Goal: Task Accomplishment & Management: Use online tool/utility

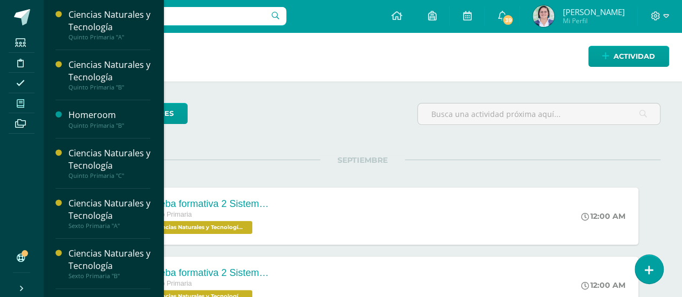
click at [20, 105] on icon at bounding box center [21, 103] width 8 height 9
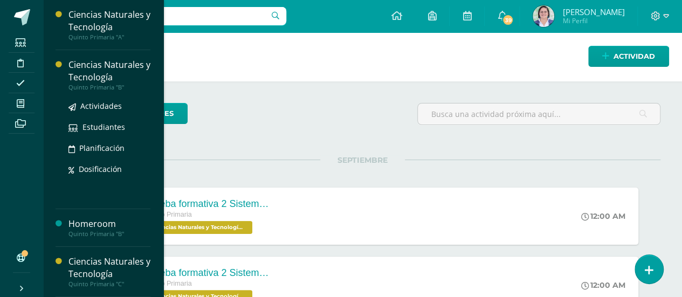
click at [109, 82] on div "Ciencias Naturales y Tecnología" at bounding box center [110, 71] width 82 height 25
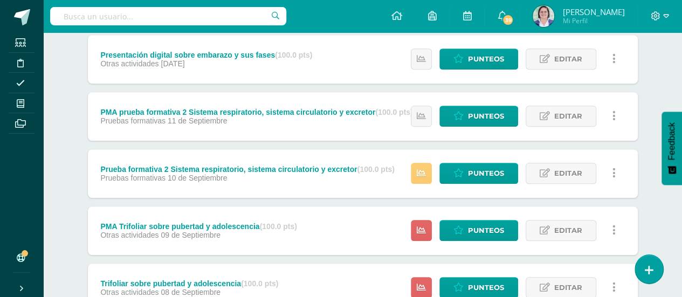
scroll to position [378, 0]
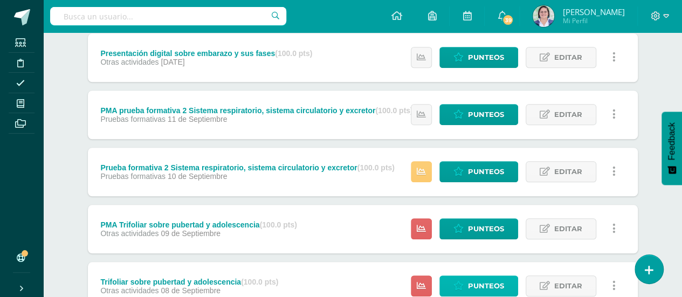
click at [477, 281] on span "Punteos" at bounding box center [486, 286] width 36 height 20
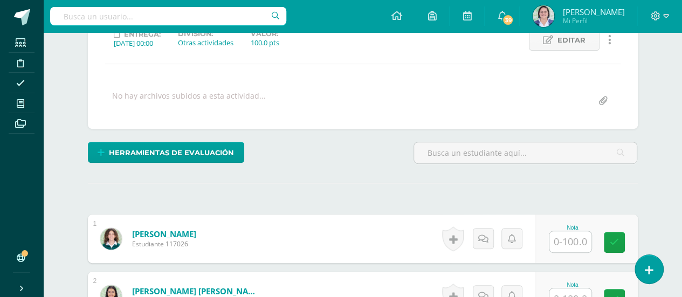
scroll to position [161, 0]
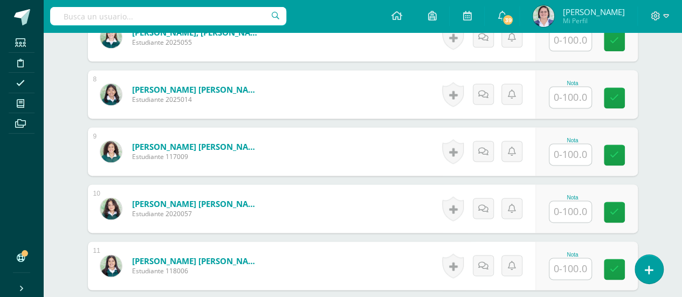
scroll to position [862, 0]
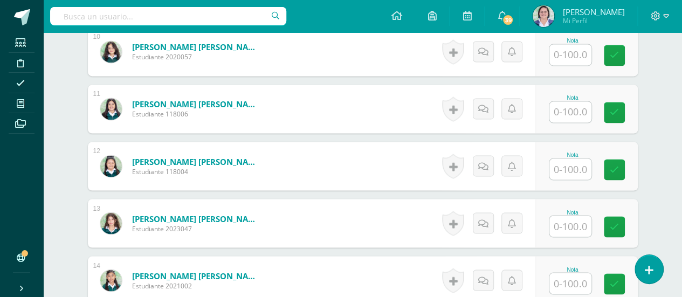
click at [563, 218] on input "text" at bounding box center [571, 226] width 42 height 21
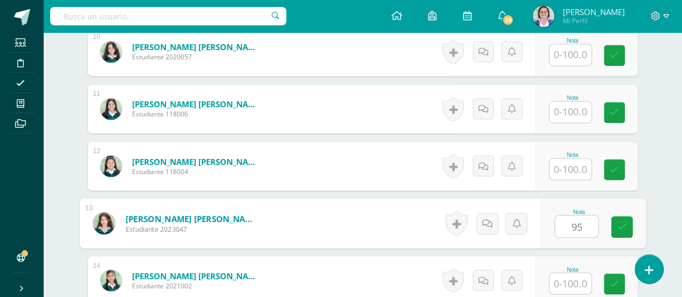
type input "95"
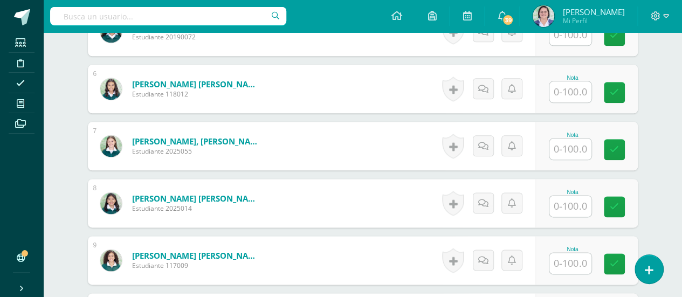
scroll to position [592, 0]
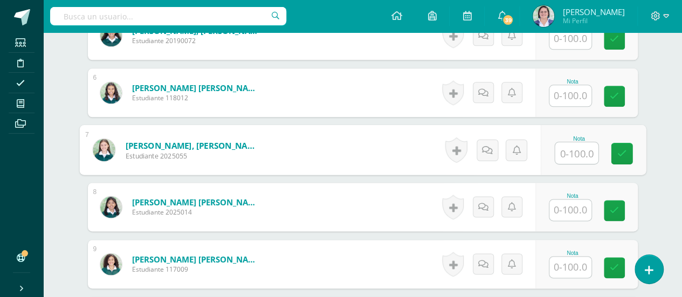
click at [581, 148] on input "text" at bounding box center [576, 153] width 43 height 22
type input "84"
click at [622, 156] on link at bounding box center [622, 154] width 22 height 22
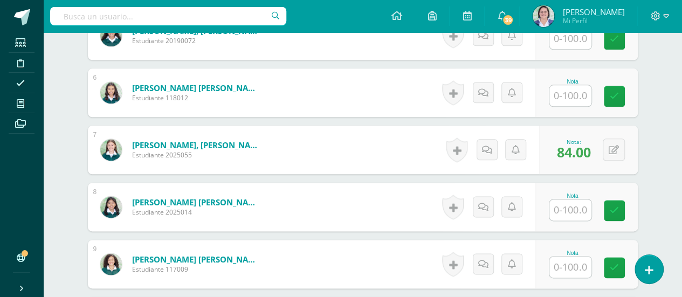
click at [571, 97] on input "text" at bounding box center [571, 95] width 42 height 21
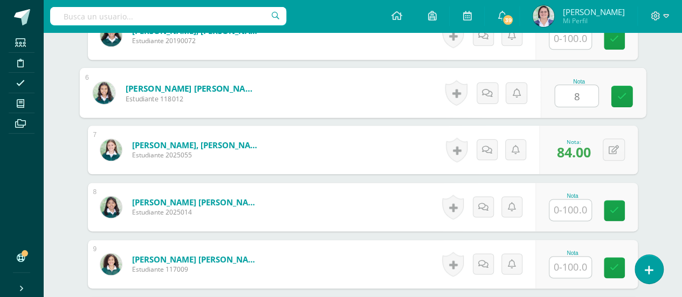
type input "80"
click at [622, 95] on icon at bounding box center [622, 96] width 10 height 9
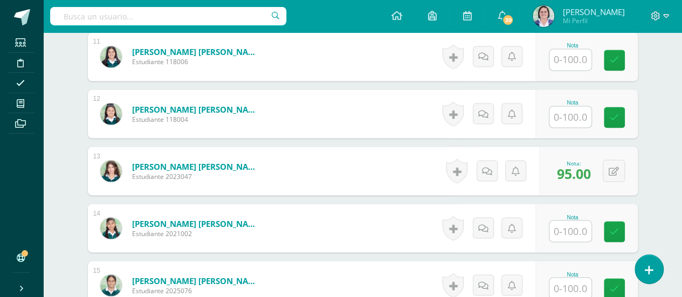
scroll to position [916, 0]
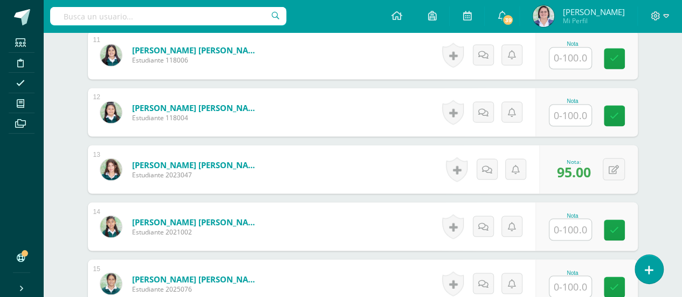
click at [572, 284] on input "text" at bounding box center [571, 286] width 42 height 21
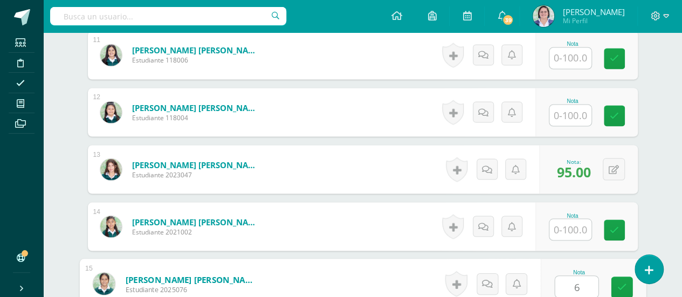
type input "64"
click at [626, 283] on icon at bounding box center [622, 287] width 10 height 9
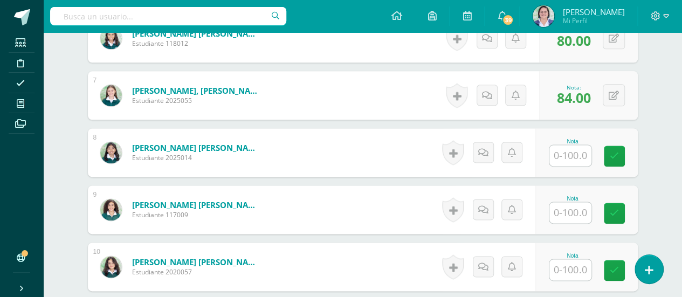
scroll to position [646, 0]
click at [573, 152] on input "text" at bounding box center [571, 156] width 42 height 21
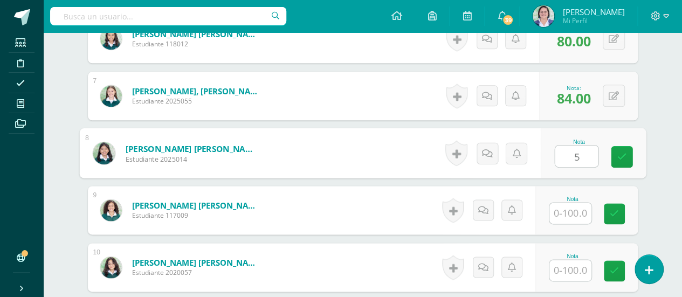
type input "57"
click at [621, 159] on link at bounding box center [622, 157] width 22 height 22
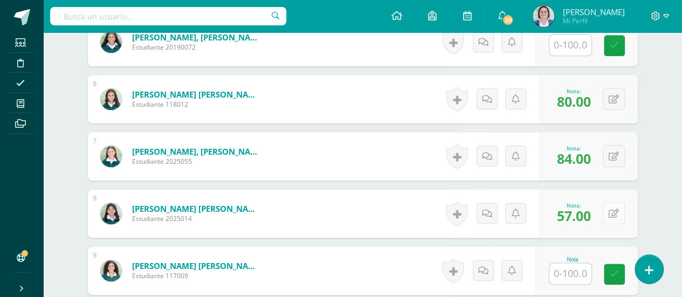
scroll to position [430, 0]
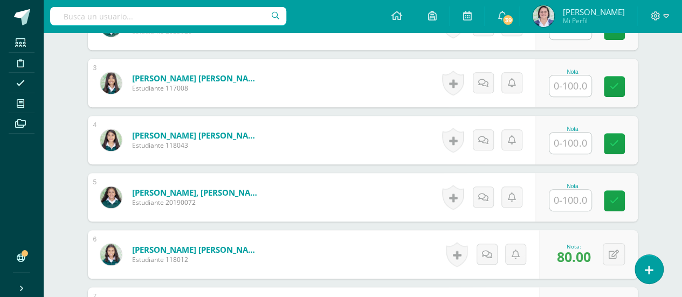
click at [579, 142] on input "text" at bounding box center [571, 143] width 42 height 21
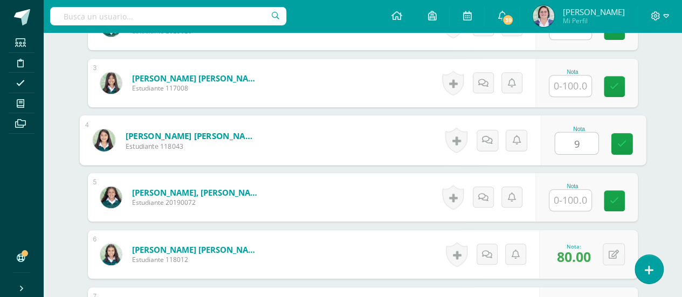
type input "95"
click at [627, 141] on link at bounding box center [622, 144] width 22 height 22
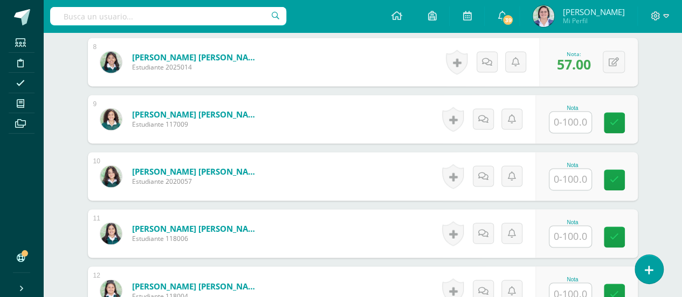
scroll to position [754, 0]
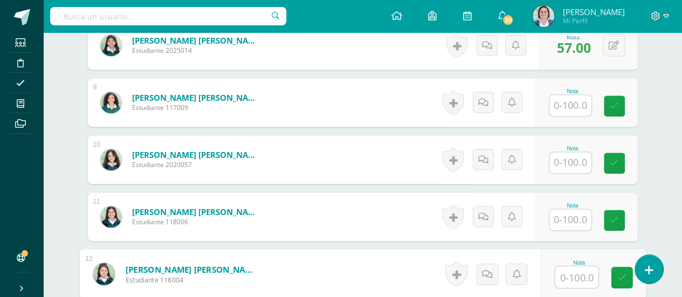
click at [569, 274] on input "text" at bounding box center [576, 277] width 43 height 22
type input "92"
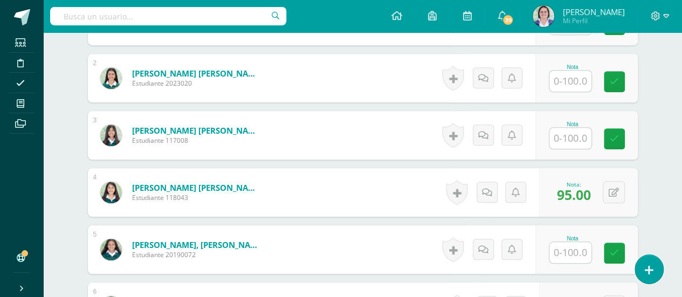
scroll to position [377, 0]
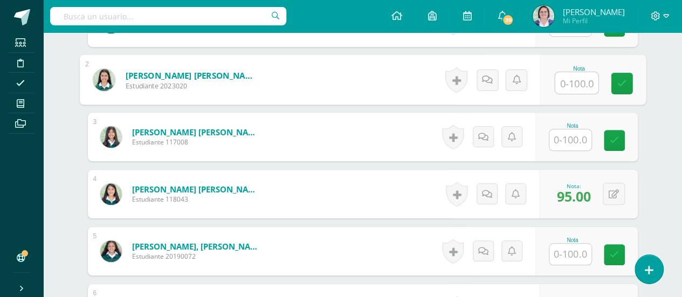
click at [573, 79] on input "text" at bounding box center [576, 83] width 43 height 22
type input "84"
click at [619, 79] on icon at bounding box center [622, 83] width 10 height 9
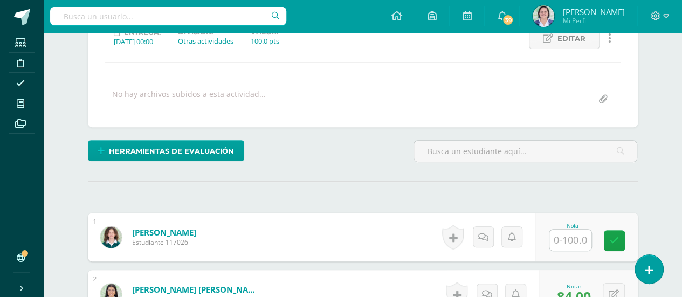
scroll to position [215, 0]
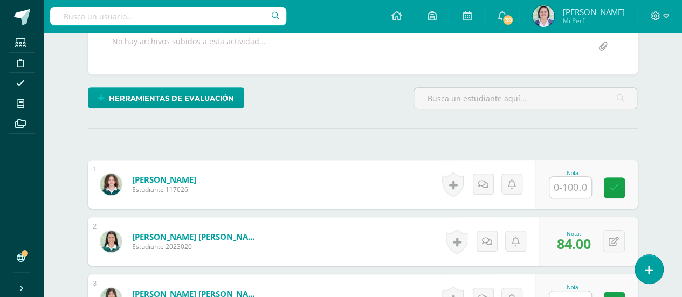
click at [573, 184] on input "text" at bounding box center [571, 187] width 42 height 21
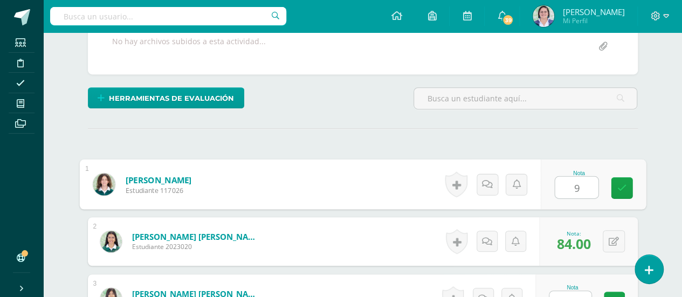
type input "95"
click at [617, 183] on icon at bounding box center [622, 187] width 10 height 9
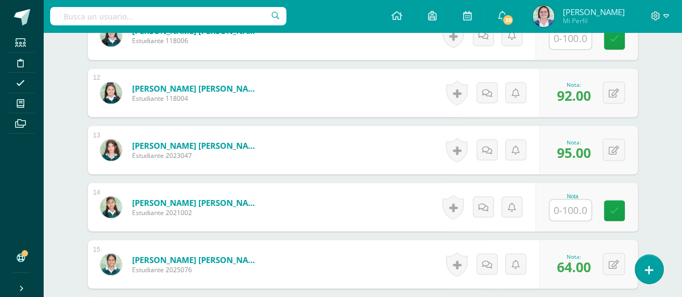
scroll to position [970, 0]
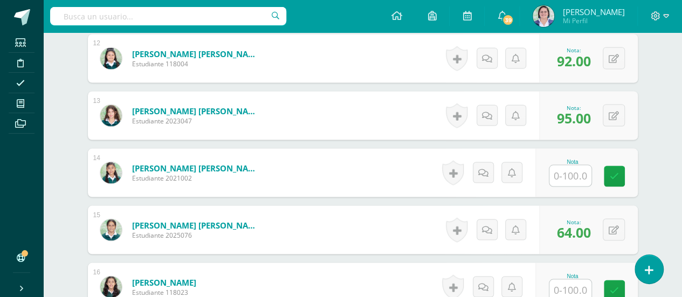
click at [565, 174] on input "text" at bounding box center [571, 175] width 42 height 21
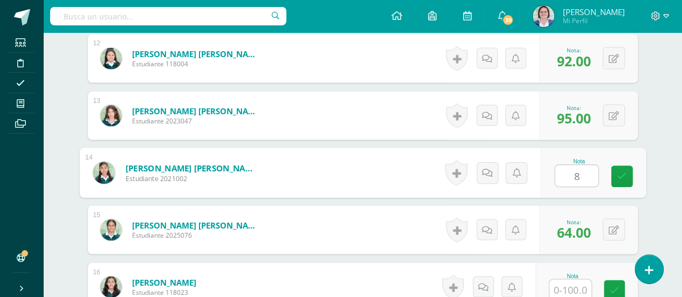
type input "84"
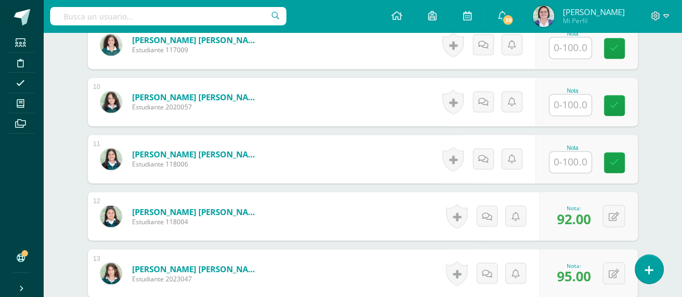
scroll to position [808, 0]
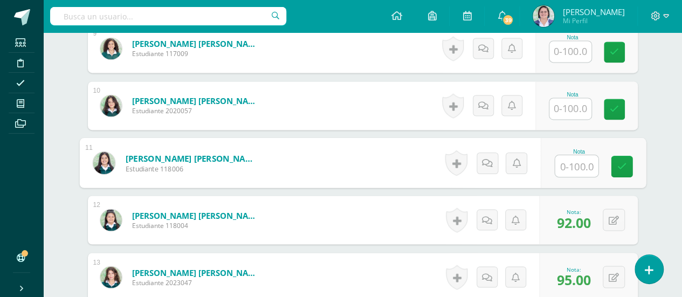
click at [569, 155] on input "text" at bounding box center [576, 166] width 43 height 22
type input "84"
click at [623, 162] on icon at bounding box center [622, 166] width 10 height 9
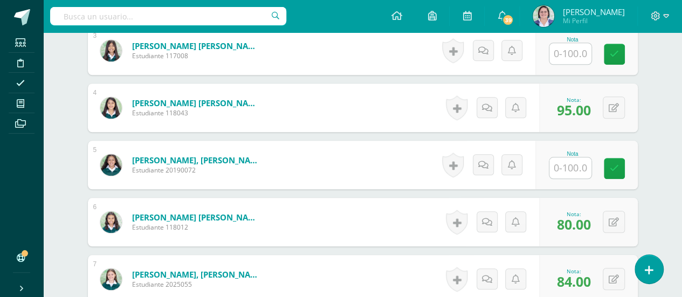
scroll to position [430, 0]
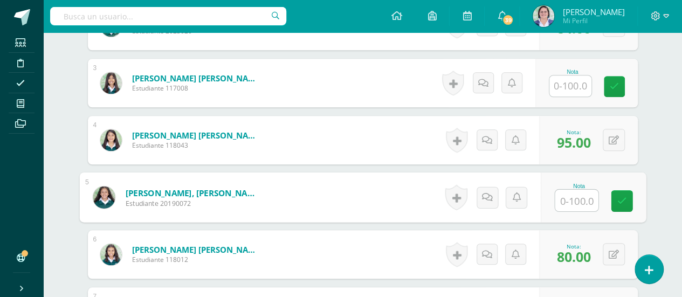
click at [575, 197] on input "text" at bounding box center [576, 201] width 43 height 22
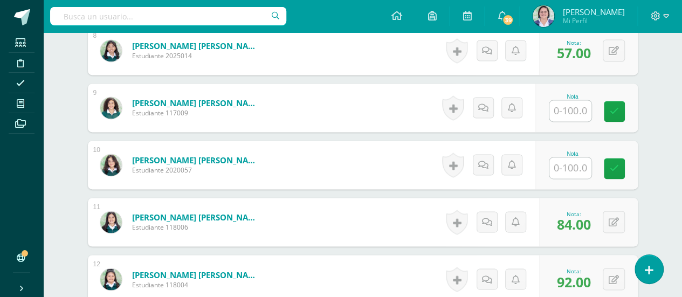
scroll to position [1024, 0]
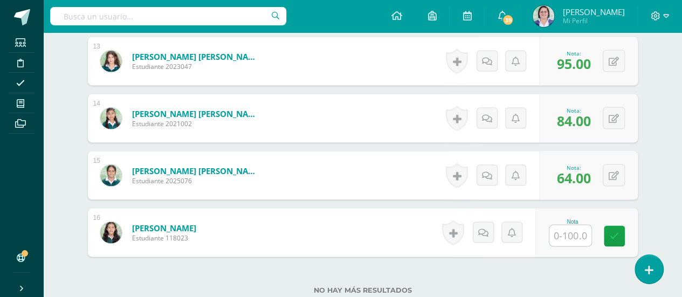
type input "100"
click at [579, 237] on input "text" at bounding box center [571, 235] width 42 height 21
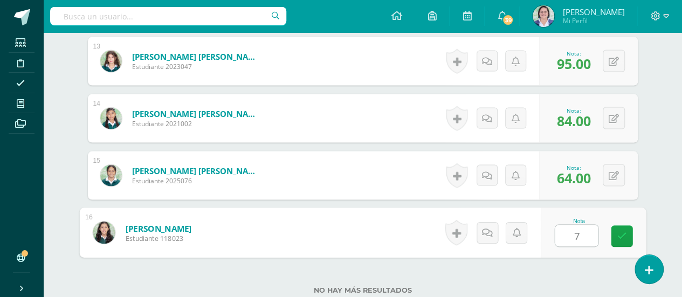
type input "72"
click at [620, 227] on link at bounding box center [622, 237] width 22 height 22
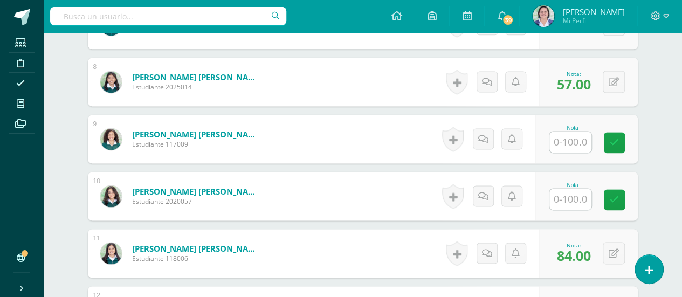
scroll to position [700, 0]
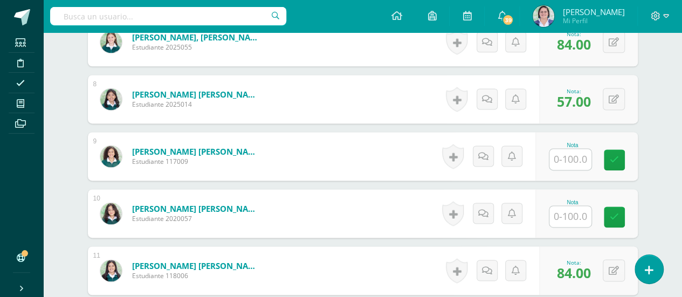
click at [579, 156] on input "text" at bounding box center [571, 159] width 42 height 21
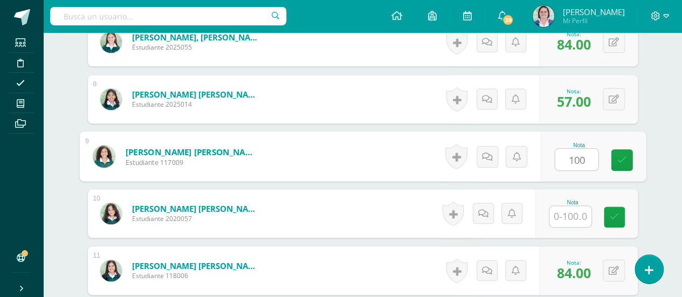
type input "100"
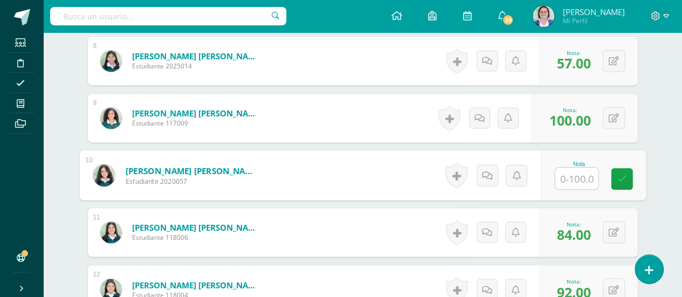
scroll to position [754, 0]
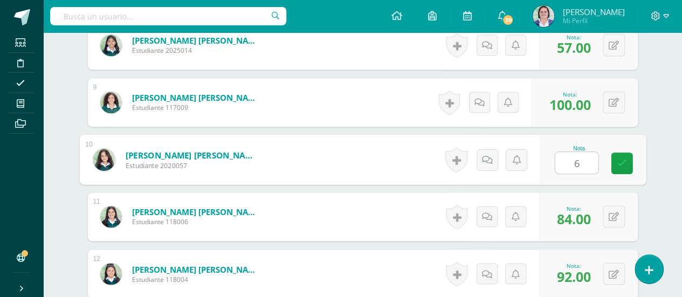
type input "68"
click at [625, 167] on link at bounding box center [622, 164] width 22 height 22
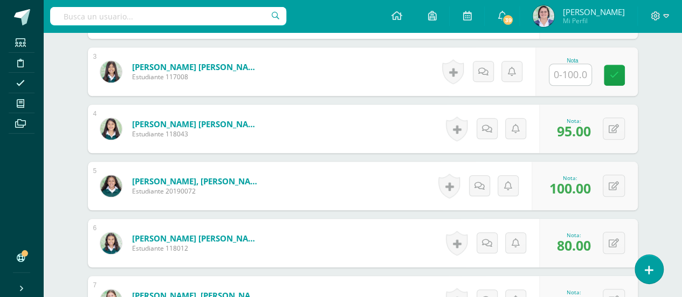
scroll to position [430, 0]
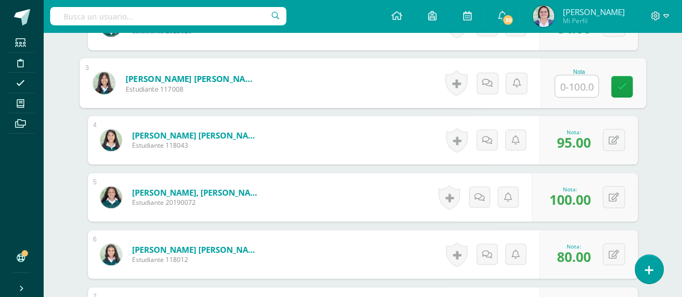
click at [578, 84] on input "text" at bounding box center [576, 87] width 43 height 22
type input "100"
click at [628, 85] on link at bounding box center [622, 87] width 22 height 22
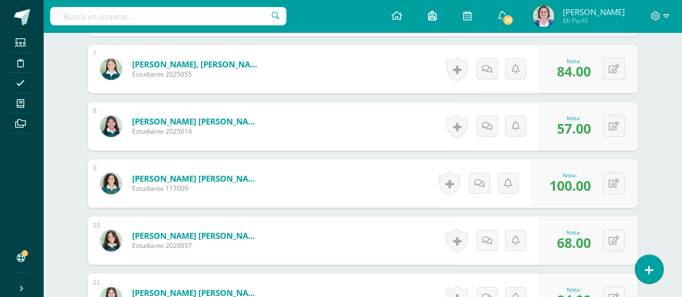
scroll to position [672, 0]
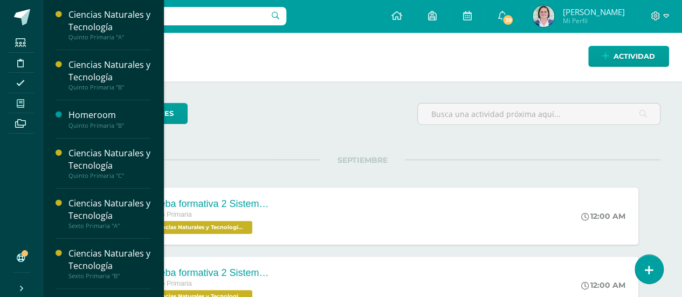
click at [15, 106] on span at bounding box center [21, 103] width 24 height 15
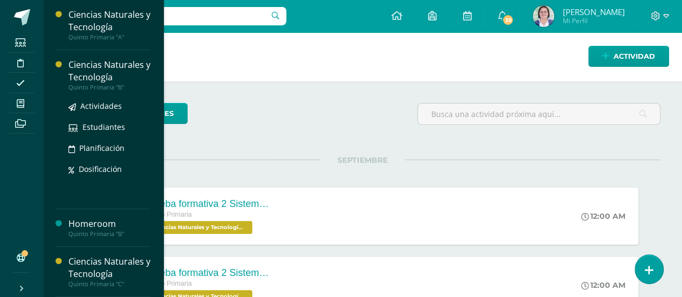
click at [106, 86] on div "Quinto Primaria "B"" at bounding box center [110, 88] width 82 height 8
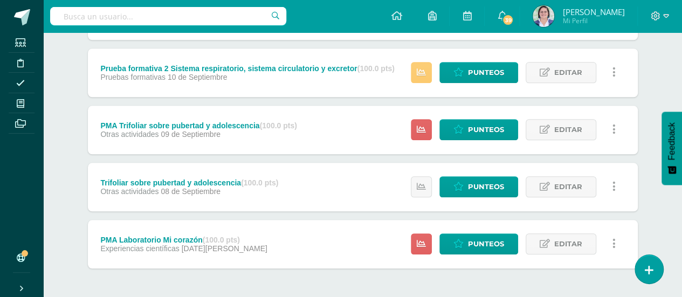
scroll to position [407, 0]
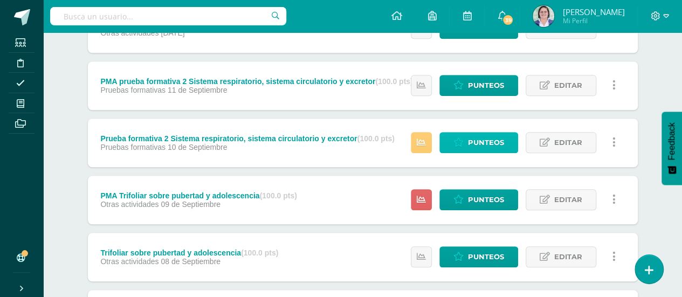
click at [481, 136] on span "Punteos" at bounding box center [486, 143] width 36 height 20
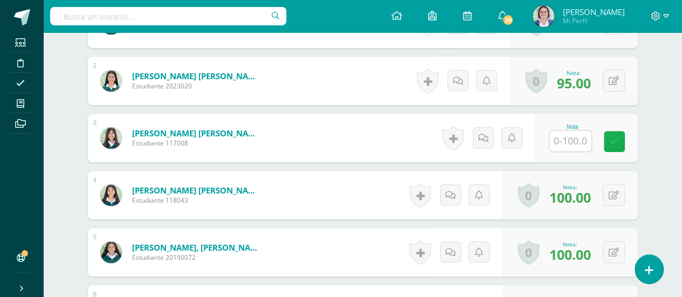
scroll to position [377, 0]
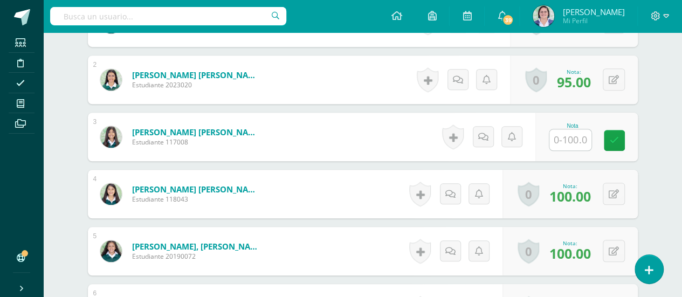
click at [570, 133] on input "text" at bounding box center [571, 139] width 42 height 21
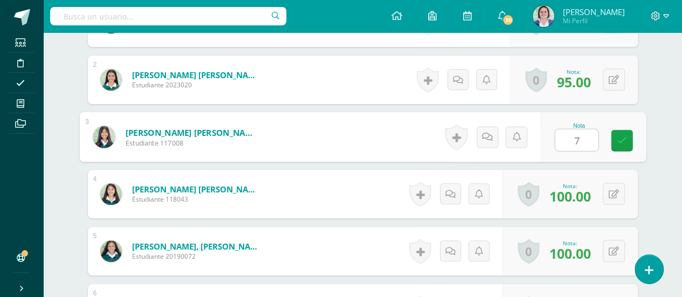
type input "75"
click at [622, 143] on link at bounding box center [622, 141] width 22 height 22
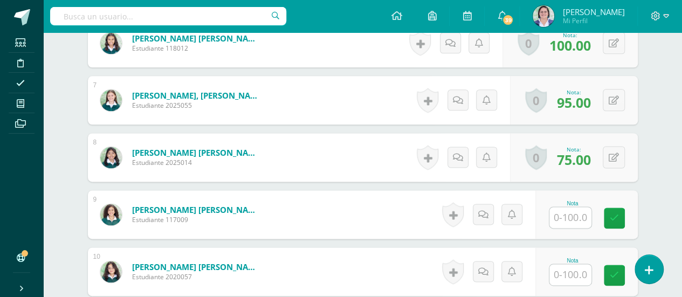
scroll to position [646, 0]
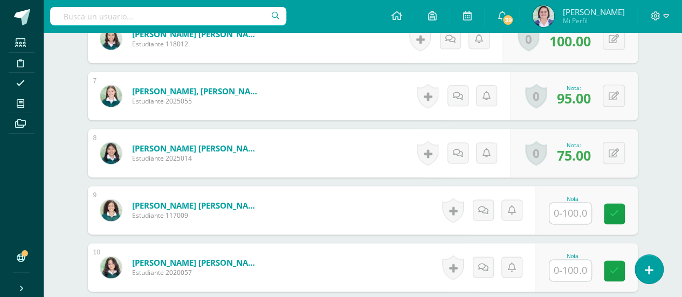
click at [573, 209] on input "text" at bounding box center [571, 213] width 42 height 21
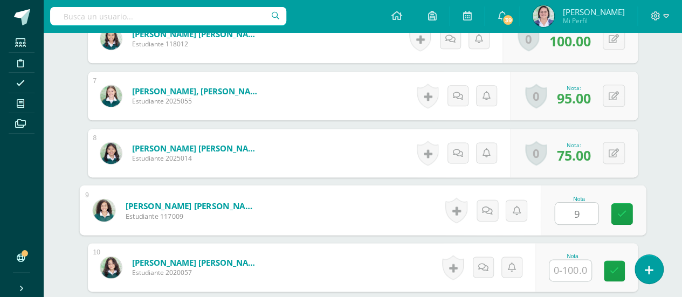
type input "90"
drag, startPoint x: 624, startPoint y: 209, endPoint x: 589, endPoint y: 232, distance: 42.5
click at [625, 209] on icon at bounding box center [622, 213] width 10 height 9
click at [574, 264] on input "text" at bounding box center [571, 270] width 42 height 21
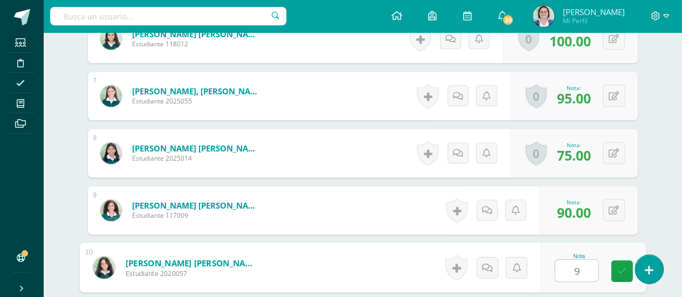
type input "90"
click at [618, 272] on icon at bounding box center [622, 270] width 10 height 9
